Goal: Task Accomplishment & Management: Manage account settings

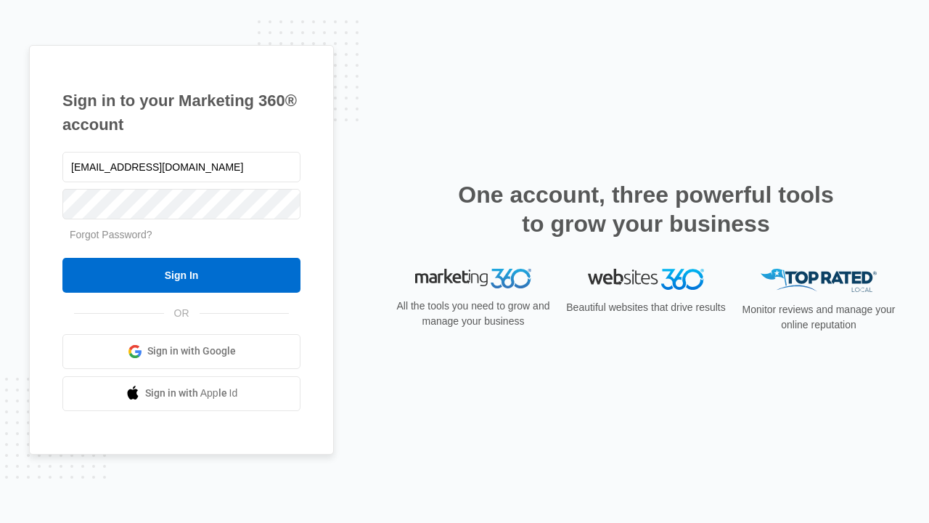
type input "[EMAIL_ADDRESS][DOMAIN_NAME]"
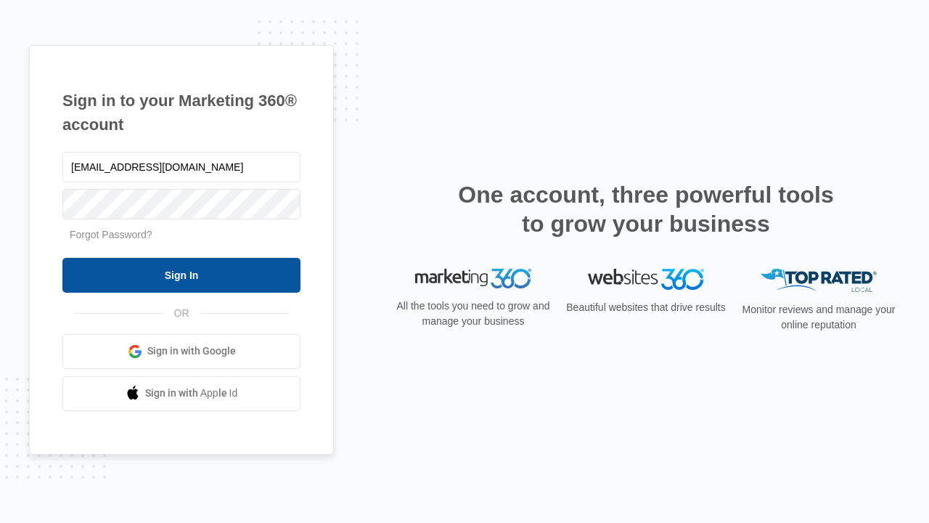
click at [181, 274] on input "Sign In" at bounding box center [181, 275] width 238 height 35
